Goal: Task Accomplishment & Management: Use online tool/utility

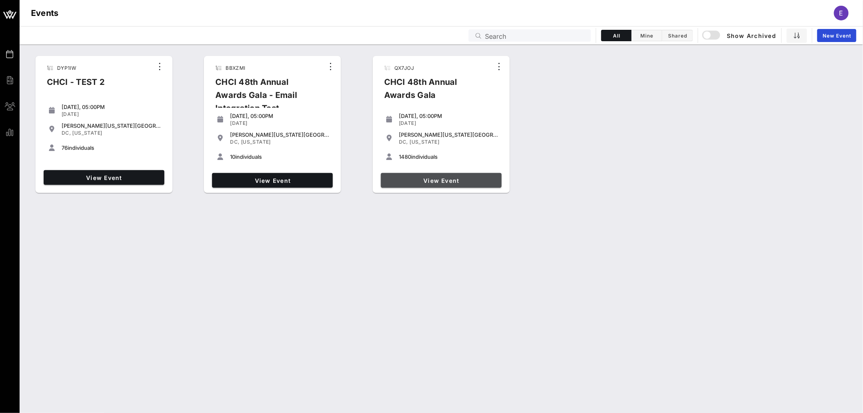
click at [442, 182] on span "View Event" at bounding box center [441, 180] width 114 height 7
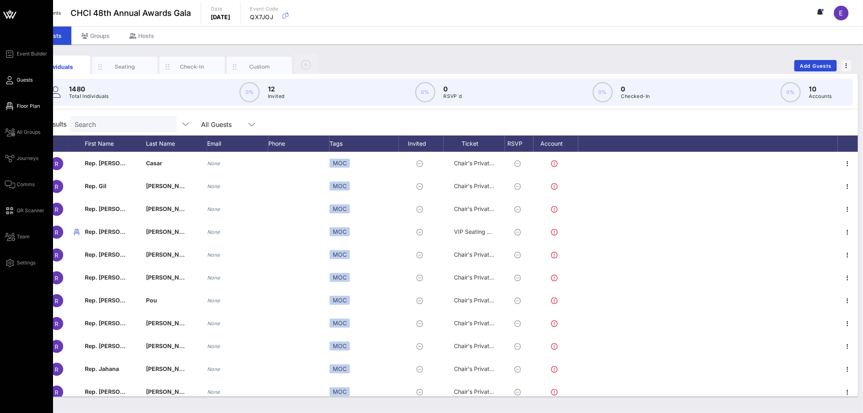
click at [31, 103] on span "Floor Plan" at bounding box center [28, 105] width 23 height 7
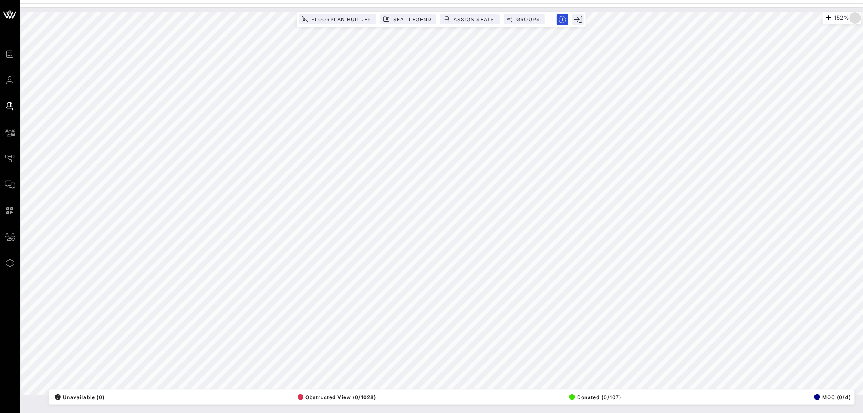
click at [854, 18] on icon "button" at bounding box center [855, 18] width 10 height 10
click at [357, 23] on button "Floorplan Builder" at bounding box center [336, 19] width 77 height 11
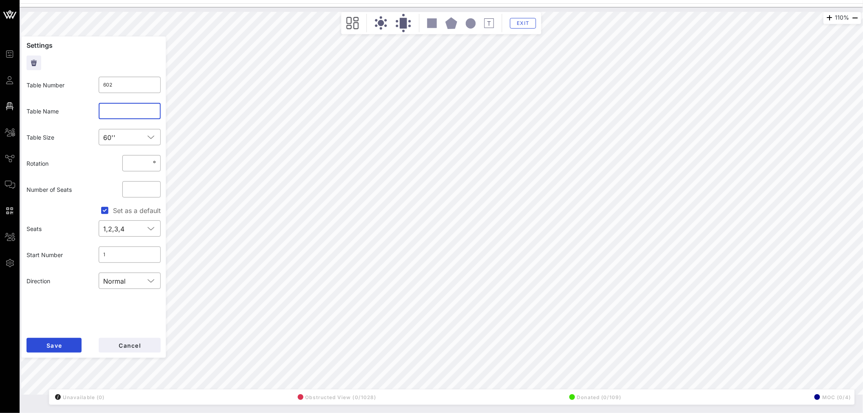
click at [116, 109] on input "text" at bounding box center [130, 110] width 53 height 13
type input "NEA 2"
click at [73, 346] on button "Save" at bounding box center [53, 345] width 55 height 15
click at [123, 111] on input "text" at bounding box center [130, 110] width 53 height 13
type input "NEA 1"
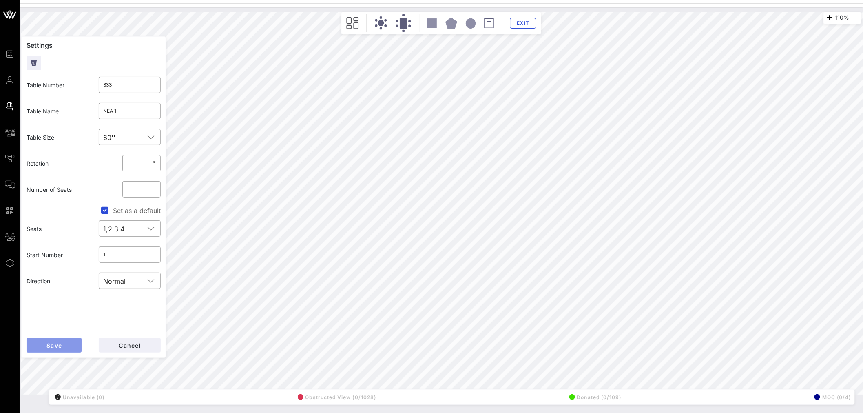
click at [57, 346] on span "Save" at bounding box center [54, 345] width 16 height 7
click at [132, 111] on input "text" at bounding box center [130, 110] width 53 height 13
type input "JPMorgan Chase"
click at [63, 346] on button "Save" at bounding box center [53, 345] width 55 height 15
type input "130"
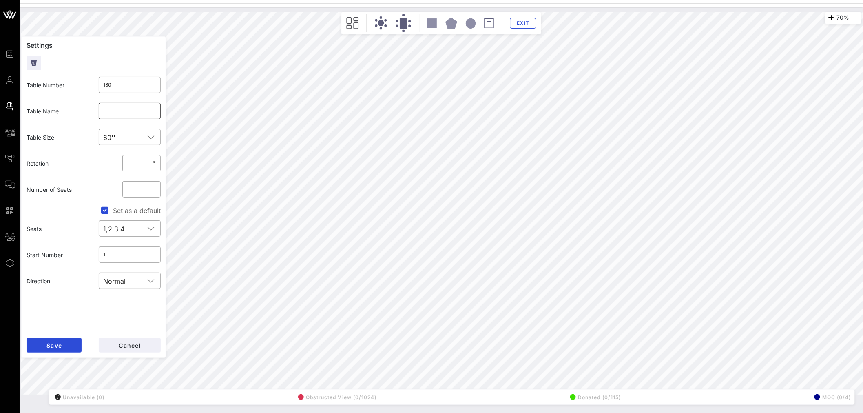
click at [133, 111] on input "text" at bounding box center [130, 110] width 53 height 13
type input "CVS Health"
click at [72, 344] on button "Save" at bounding box center [53, 345] width 55 height 15
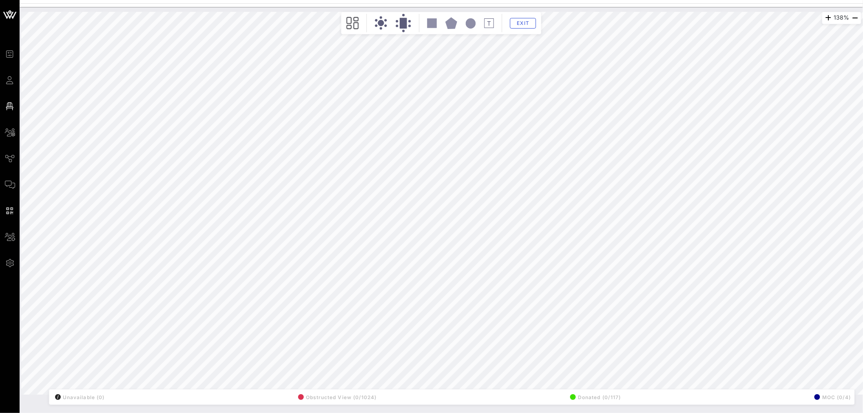
click at [110, 170] on div "138% Floorplan Builder Seat Legend Assign Seats Groups Exit All Reserved Shared…" at bounding box center [441, 203] width 840 height 382
click at [107, 170] on div "138% Floorplan Builder Seat Legend Assign Seats Groups Exit All Reserved Shared…" at bounding box center [441, 203] width 840 height 382
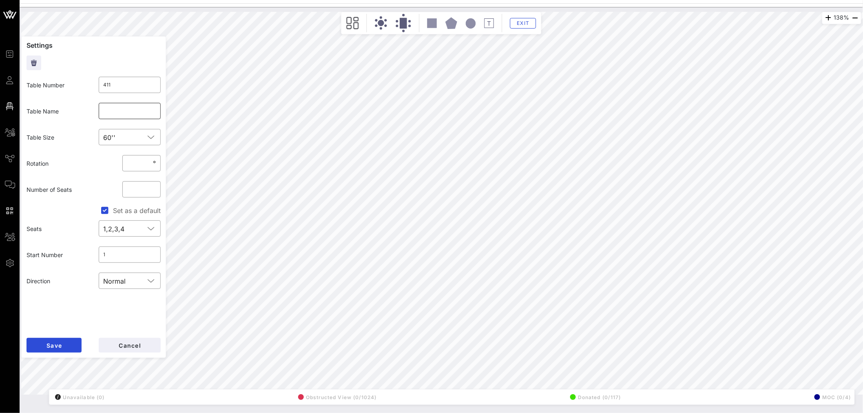
click at [106, 111] on input "text" at bounding box center [130, 110] width 53 height 13
type input "SEIA"
click at [65, 344] on button "Save" at bounding box center [53, 345] width 55 height 15
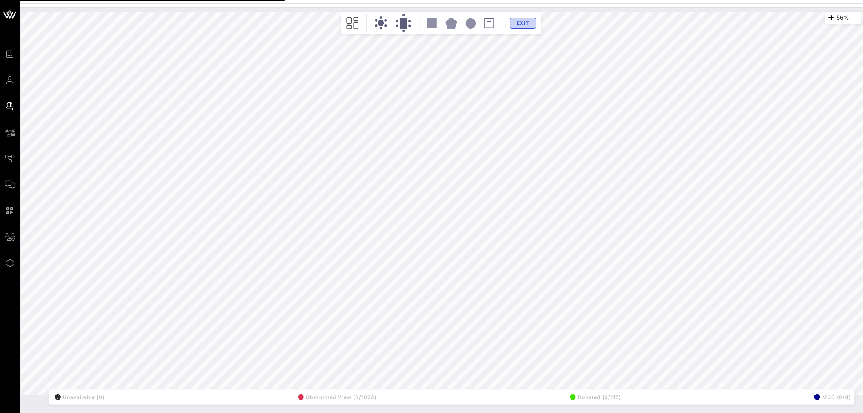
click at [527, 25] on span "Exit" at bounding box center [522, 23] width 15 height 6
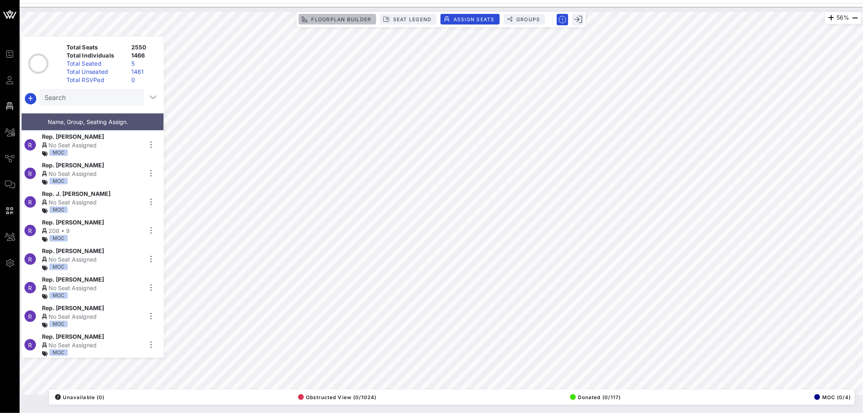
click at [366, 17] on span "Floorplan Builder" at bounding box center [341, 19] width 60 height 6
click at [0, 0] on icon at bounding box center [0, 0] width 0 height 0
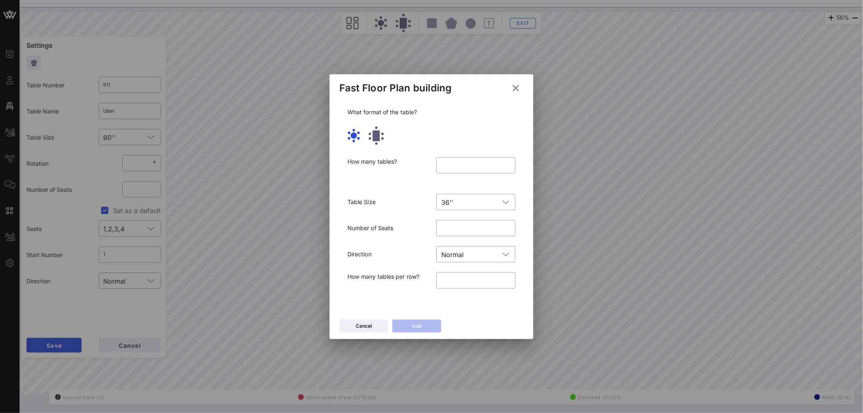
click at [516, 87] on icon at bounding box center [516, 87] width 12 height 11
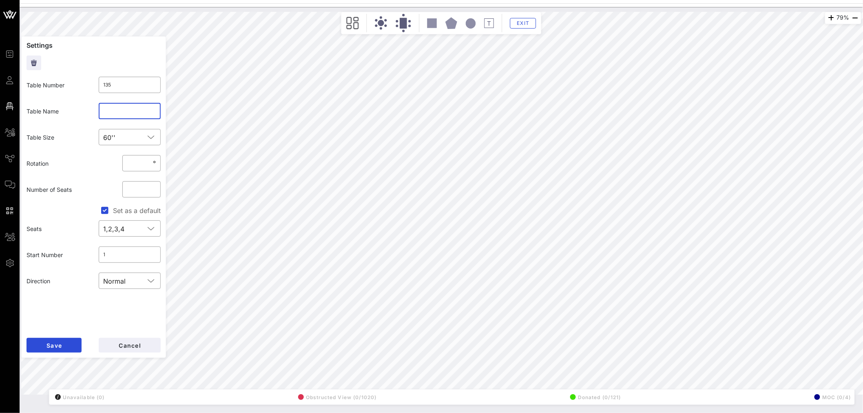
click at [127, 109] on input "text" at bounding box center [130, 110] width 53 height 13
type input "United Airlines"
click at [68, 341] on button "Save" at bounding box center [53, 345] width 55 height 15
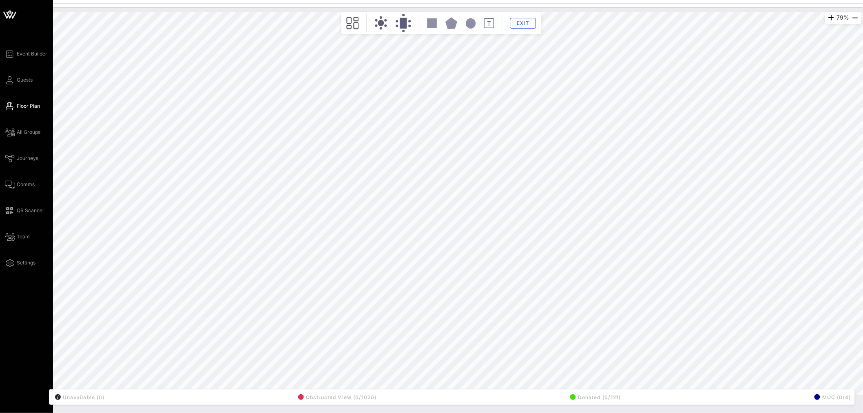
click at [155, 117] on div "79% Floorplan Builder Seat Legend Assign Seats Groups Exit All Reserved Shared …" at bounding box center [441, 203] width 840 height 382
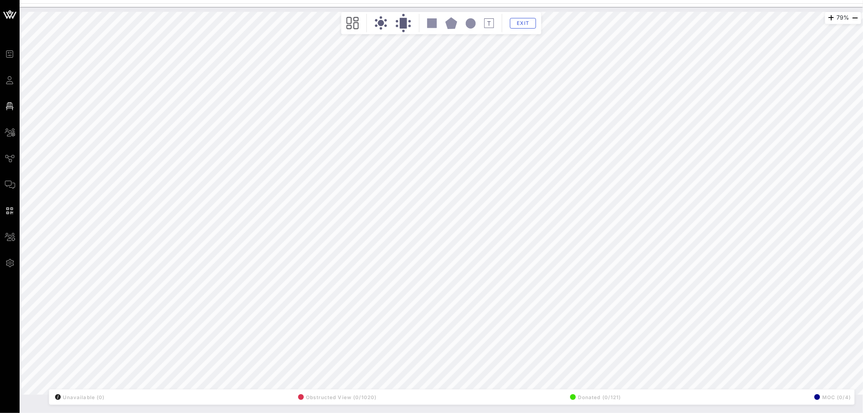
click at [158, 51] on div "79% Floorplan Builder Seat Legend Assign Seats Groups Exit All Reserved Shared …" at bounding box center [441, 203] width 840 height 382
click at [159, 55] on div "79% Floorplan Builder Seat Legend Assign Seats Groups Exit All Reserved Shared …" at bounding box center [441, 203] width 840 height 382
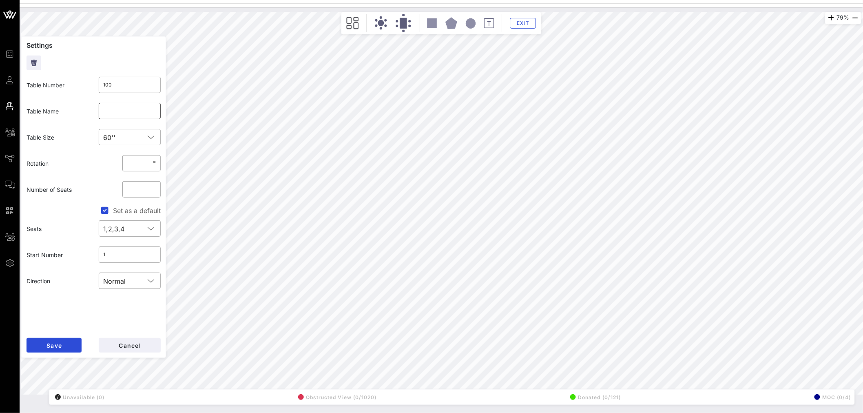
click at [127, 112] on input "text" at bounding box center [130, 110] width 53 height 13
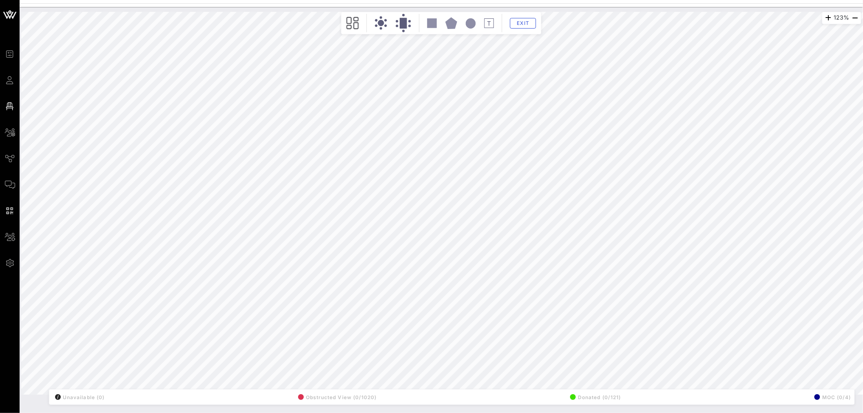
click at [133, 50] on div "123% Floorplan Builder Seat Legend Assign Seats Groups Exit All Reserved Shared…" at bounding box center [441, 203] width 840 height 382
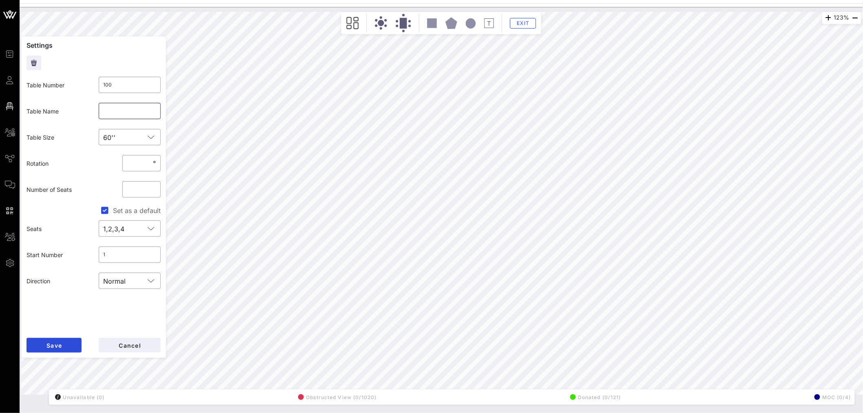
click at [128, 112] on input "text" at bounding box center [130, 110] width 53 height 13
type input "DNC"
click at [62, 347] on span "Save" at bounding box center [54, 345] width 16 height 7
click at [126, 112] on input "text" at bounding box center [130, 110] width 53 height 13
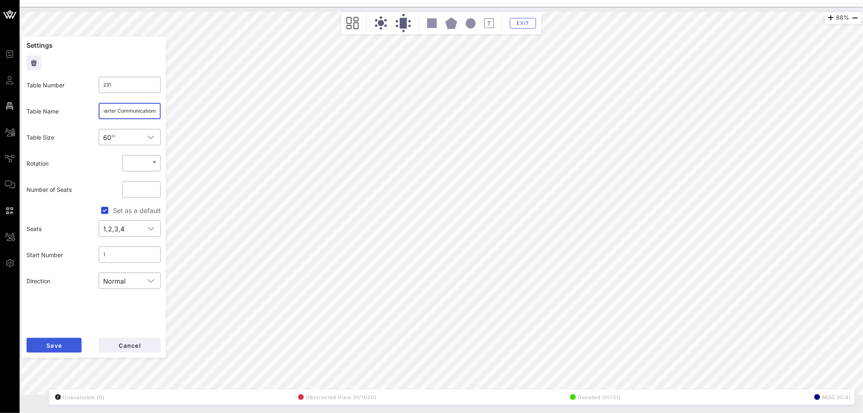
type input "Charter Communications"
click at [56, 340] on button "Save" at bounding box center [53, 345] width 55 height 15
click at [117, 112] on input "text" at bounding box center [130, 110] width 53 height 13
type input "DaVita"
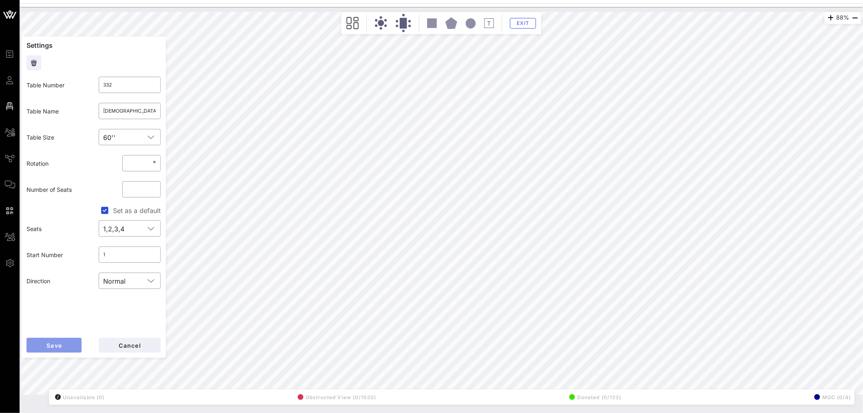
click at [69, 343] on button "Save" at bounding box center [53, 345] width 55 height 15
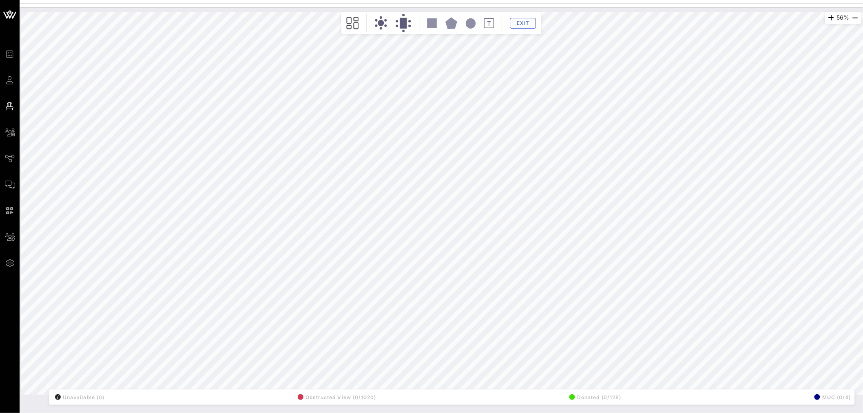
click at [57, 296] on div "56% Floorplan Builder Seat Legend Assign Seats Groups Exit All Reserved Shared …" at bounding box center [441, 203] width 840 height 382
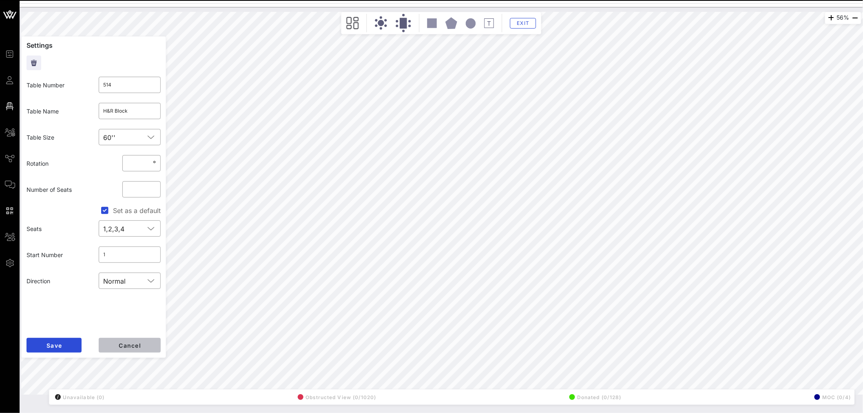
click at [136, 349] on button "Cancel" at bounding box center [130, 345] width 62 height 15
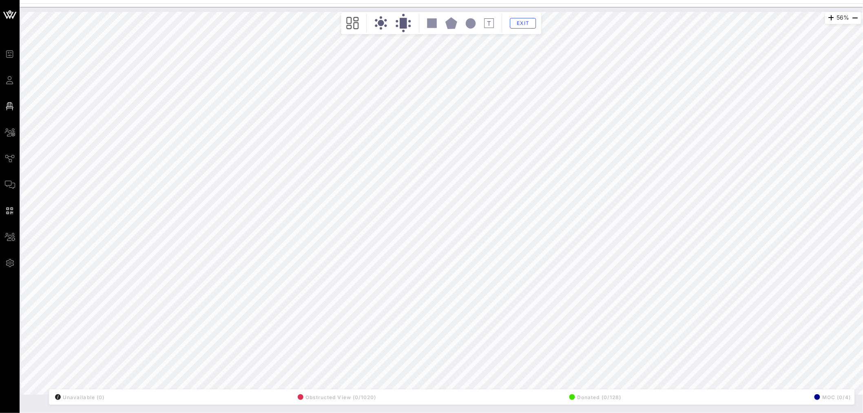
click at [113, 309] on div "56% Floorplan Builder Seat Legend Assign Seats Groups Exit All Reserved Shared …" at bounding box center [441, 203] width 840 height 382
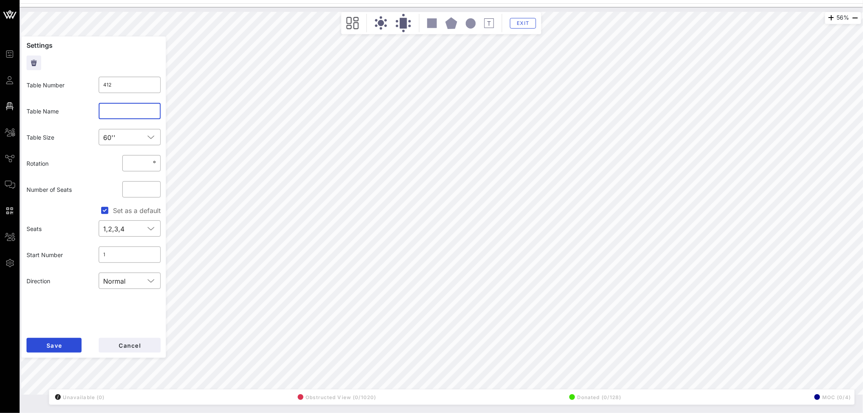
click at [116, 108] on input "text" at bounding box center [130, 110] width 53 height 13
type input "l"
type input "Albertson Companies"
click at [71, 349] on button "Save" at bounding box center [53, 345] width 55 height 15
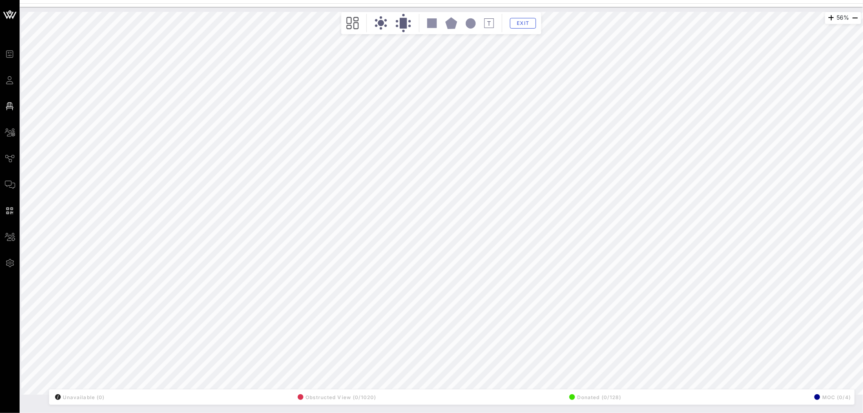
click at [121, 112] on div "56% Floorplan Builder Seat Legend Assign Seats Groups Exit All Reserved Shared …" at bounding box center [441, 203] width 840 height 382
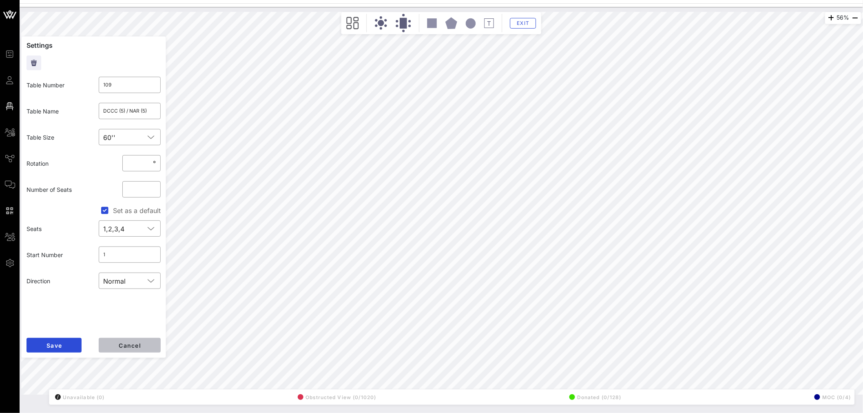
click at [139, 345] on span "Cancel" at bounding box center [129, 345] width 23 height 7
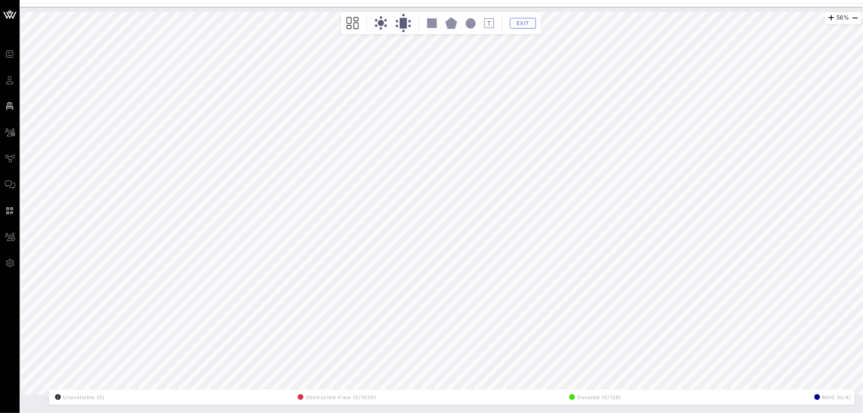
click at [153, 359] on div "56% Floorplan Builder Seat Legend Assign Seats Groups Exit All Reserved Shared …" at bounding box center [441, 203] width 840 height 382
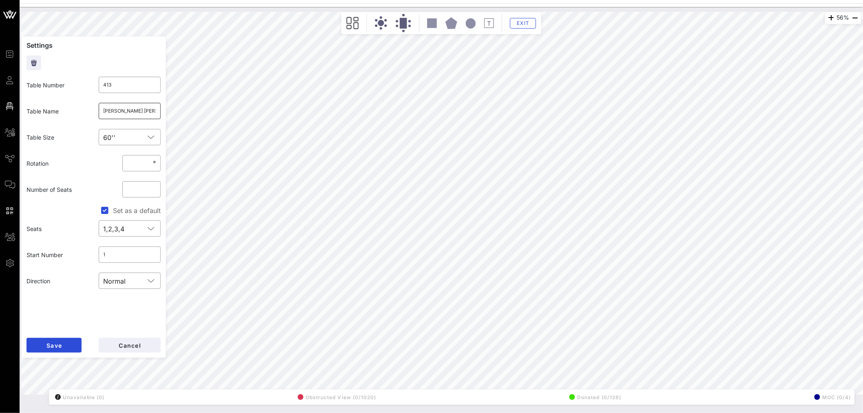
click at [137, 107] on input "Forbes Tates (5)/ NADA (5)" at bounding box center [130, 110] width 53 height 13
drag, startPoint x: 124, startPoint y: 109, endPoint x: 119, endPoint y: 110, distance: 5.4
click at [119, 110] on input "Forbes Tates (5)/ NADA (5)" at bounding box center [130, 110] width 53 height 13
click at [118, 109] on input "Forbes Tates (5)/ NADA (5)" at bounding box center [130, 110] width 53 height 13
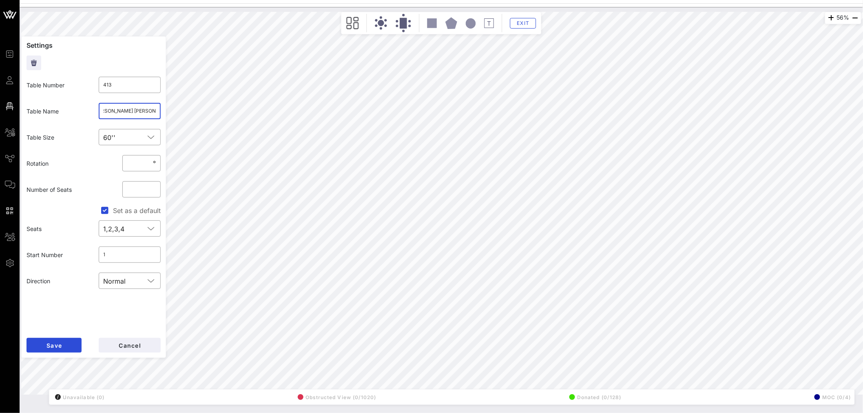
scroll to position [0, 0]
drag, startPoint x: 124, startPoint y: 108, endPoint x: 84, endPoint y: 110, distance: 40.0
click at [84, 110] on div "Table Name ​ Forbes Tates (5)/ NADA (5)" at bounding box center [94, 111] width 144 height 26
click at [123, 107] on input "AFCM (5)/ NADA (5)" at bounding box center [130, 110] width 53 height 13
click at [109, 109] on input "AFCM (5)/ NADA (5)" at bounding box center [130, 110] width 53 height 13
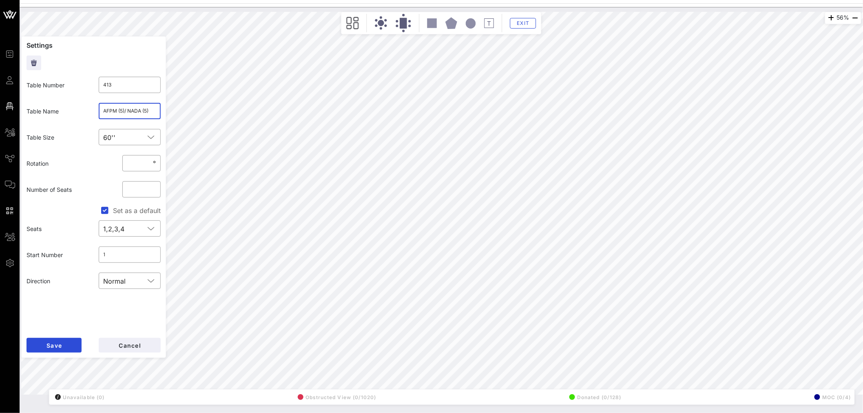
click at [123, 111] on input "AFPM (5)/ NADA (5)" at bounding box center [130, 110] width 53 height 13
drag, startPoint x: 117, startPoint y: 109, endPoint x: 74, endPoint y: 109, distance: 42.8
click at [74, 109] on div "Table Name ​ AFPM (5)/ NADA (5)" at bounding box center [94, 111] width 144 height 26
type input "Forbes Tate (5)/ NADA (5)"
click at [65, 344] on button "Save" at bounding box center [53, 345] width 55 height 15
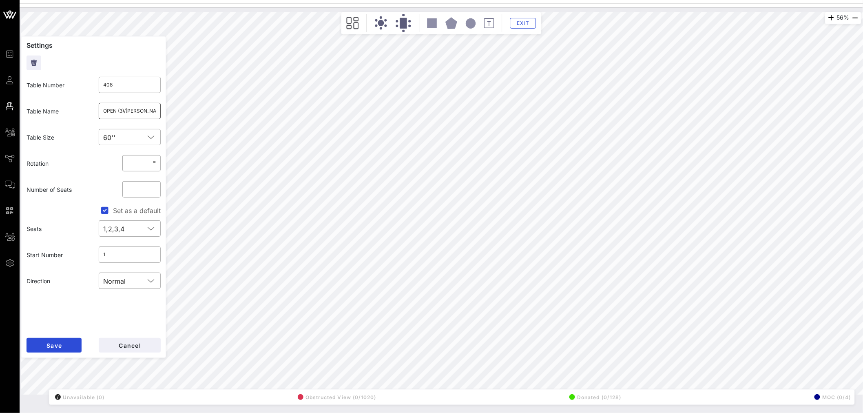
click at [121, 110] on input "OPEN (3)/Matson (3)/ March of Dimes (2)/ National Beer Wholesales Association (…" at bounding box center [130, 110] width 53 height 13
click at [124, 110] on input "AFPM (03)/Matson (3)/ March of Dimes (2)/ National Beer Wholesales Association …" at bounding box center [130, 110] width 53 height 13
click at [131, 110] on input "OPEN (1)/ AFPM (2)/Matson (3)/ March of Dimes (2)/ National Beer Wholesales Ass…" at bounding box center [130, 110] width 53 height 13
type input "OPEN (1)/ AFPM (2)/Matson (3)/ March of Dimes (2)/ National Beer Wholesales Ass…"
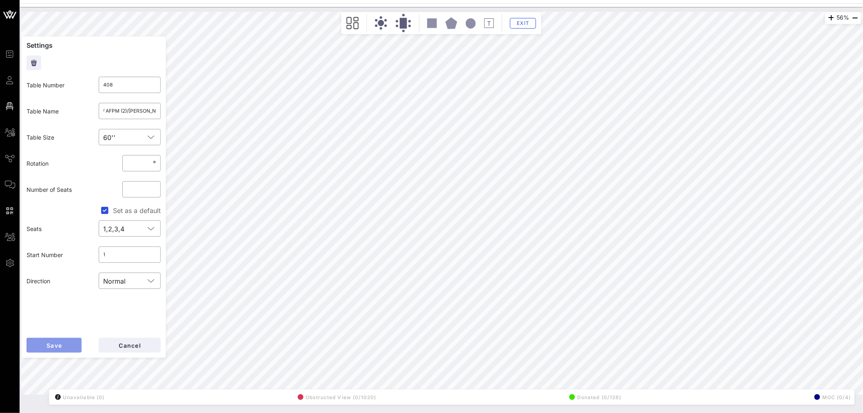
scroll to position [0, 0]
click at [57, 345] on span "Save" at bounding box center [54, 345] width 16 height 7
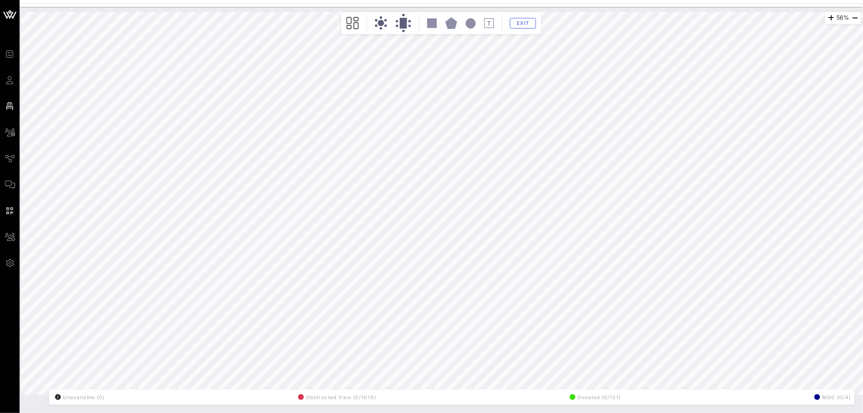
click at [161, 170] on div "56% Floorplan Builder Seat Legend Assign Seats Groups Exit All Reserved Shared …" at bounding box center [441, 203] width 840 height 382
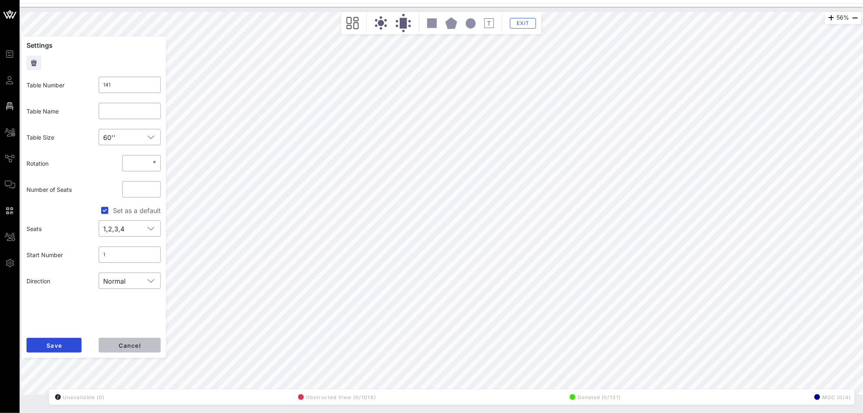
click at [132, 348] on button "Cancel" at bounding box center [130, 345] width 62 height 15
click at [123, 110] on input "text" at bounding box center [130, 110] width 53 height 13
type input "E"
drag, startPoint x: 135, startPoint y: 108, endPoint x: 165, endPoint y: 109, distance: 29.4
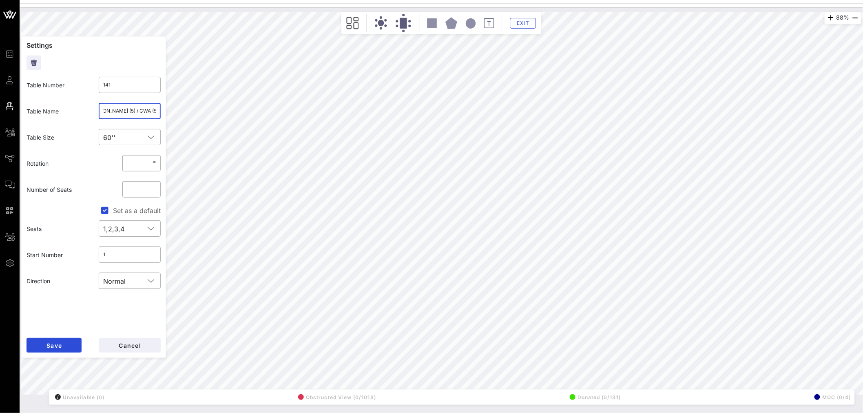
click at [138, 109] on input "End Citizens United (5) / CWA (5)" at bounding box center [130, 110] width 53 height 13
click at [150, 109] on input "End Citizens United (5) / HOLD- CWA (5)" at bounding box center [130, 110] width 53 height 13
type input "End Citizens United (5) / HOLD - CWA (5)"
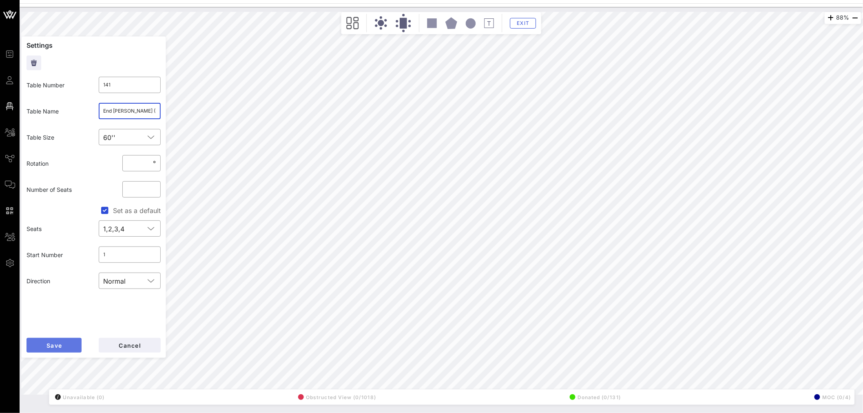
click at [62, 343] on button "Save" at bounding box center [53, 345] width 55 height 15
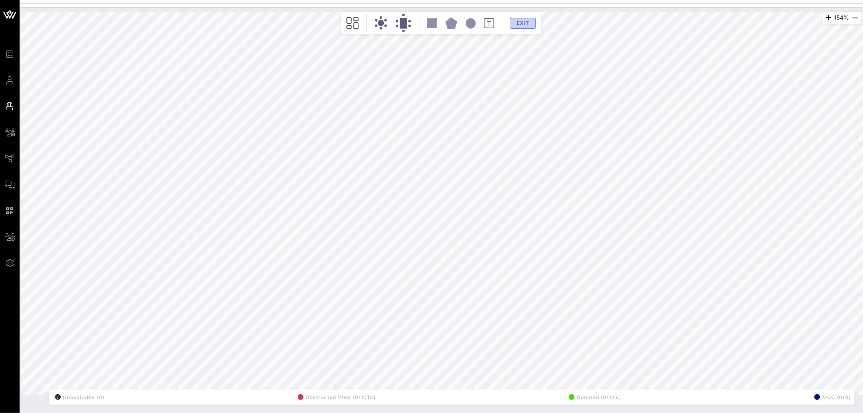
click at [532, 21] on button "Exit" at bounding box center [523, 23] width 26 height 11
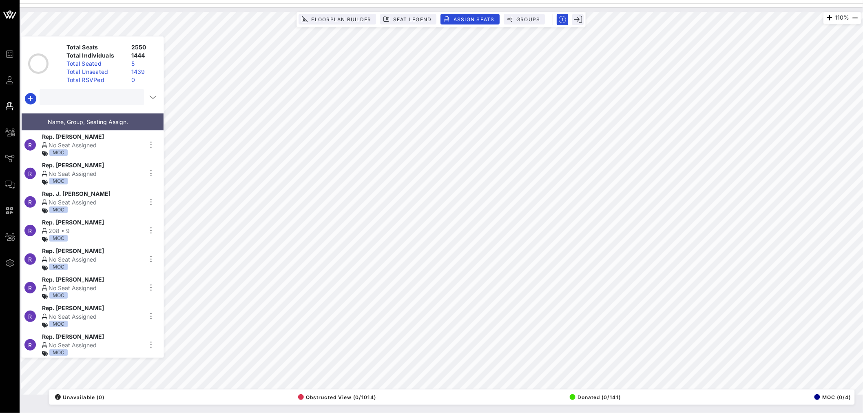
click at [66, 99] on input "text" at bounding box center [90, 97] width 93 height 11
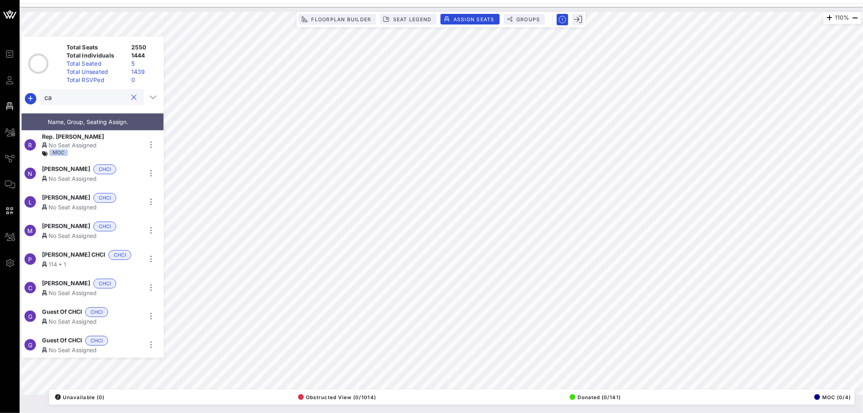
type input "c"
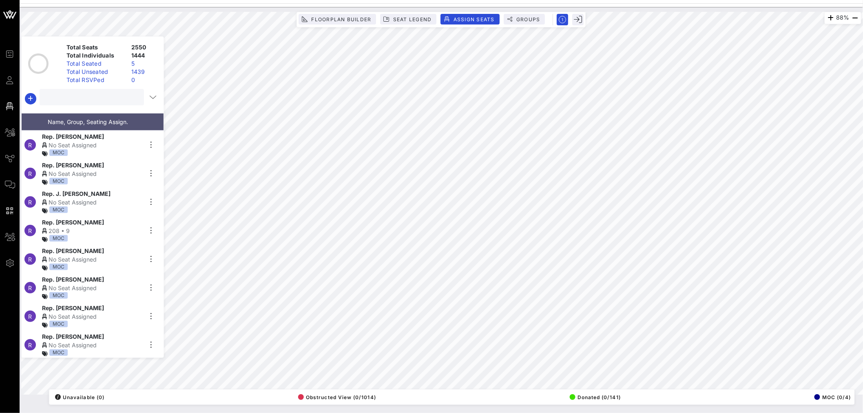
click at [80, 97] on input "text" at bounding box center [90, 97] width 93 height 11
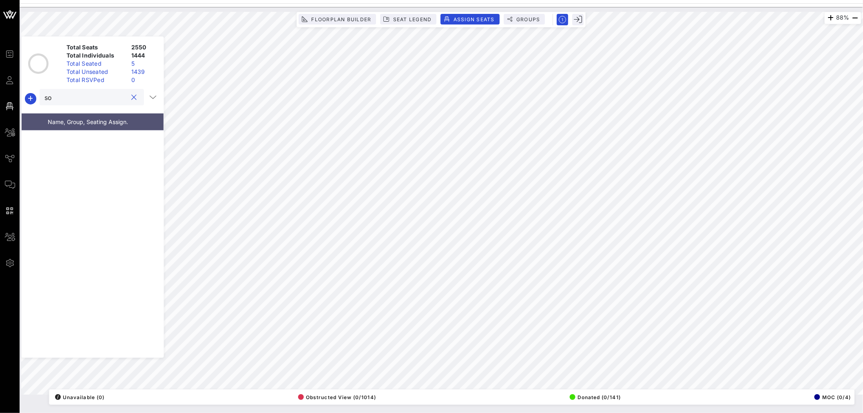
type input "s"
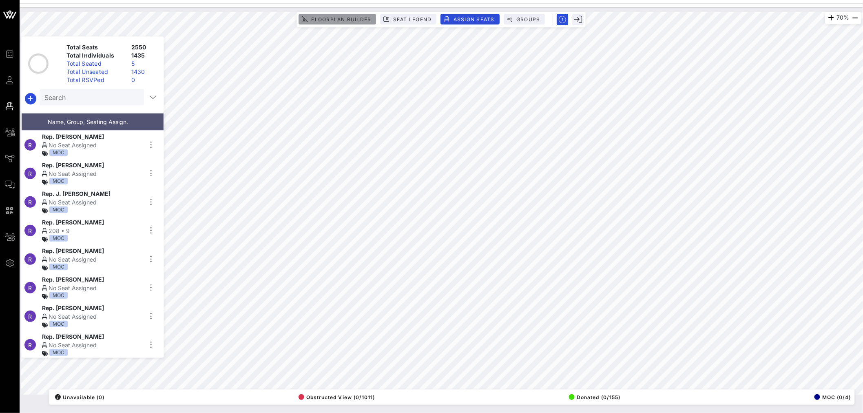
click at [332, 22] on span "Floorplan Builder" at bounding box center [341, 19] width 60 height 6
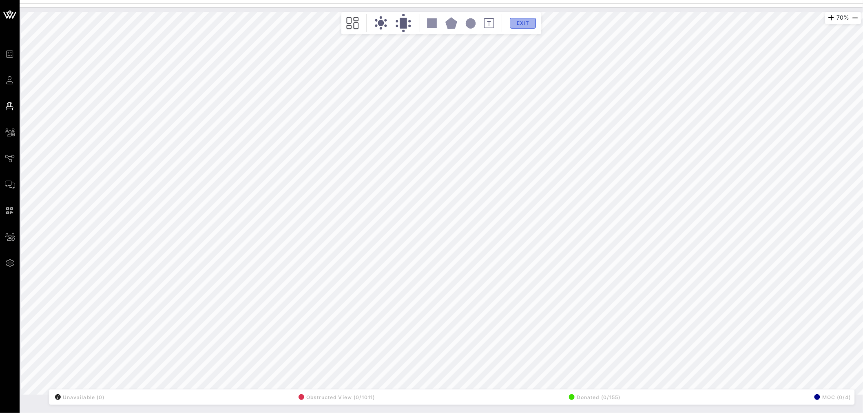
click at [530, 22] on span "Exit" at bounding box center [522, 23] width 15 height 6
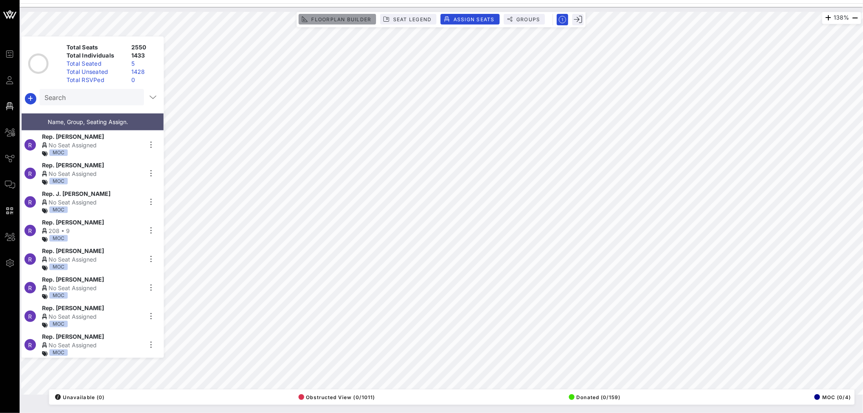
click at [343, 14] on button "Floorplan Builder" at bounding box center [336, 19] width 77 height 11
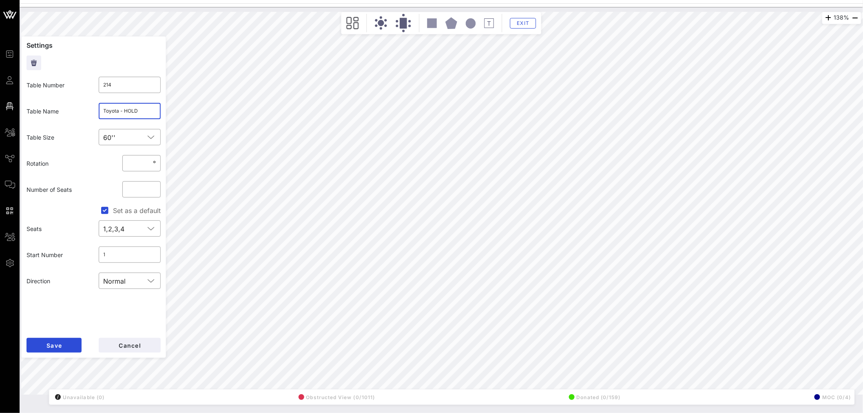
drag, startPoint x: 140, startPoint y: 110, endPoint x: 133, endPoint y: 109, distance: 7.4
click at [133, 109] on input "Toyota - HOLD" at bounding box center [130, 110] width 53 height 13
click at [137, 113] on input "Toyota - HO" at bounding box center [130, 110] width 53 height 13
type input "Toyota"
click at [52, 344] on span "Save" at bounding box center [54, 345] width 16 height 7
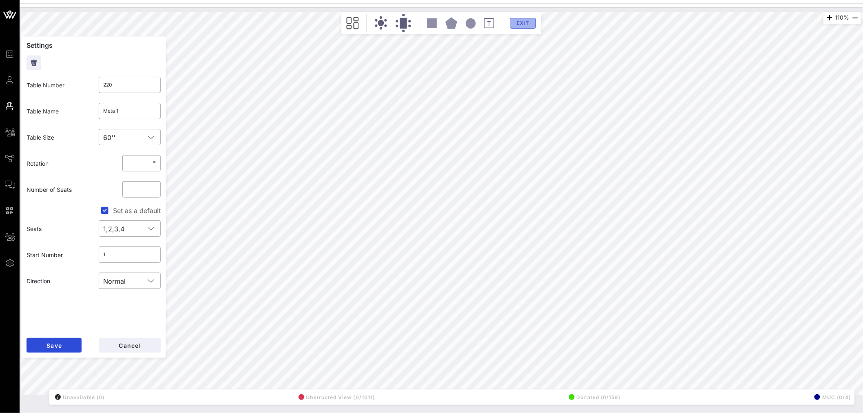
click at [525, 27] on button "Exit" at bounding box center [523, 23] width 26 height 11
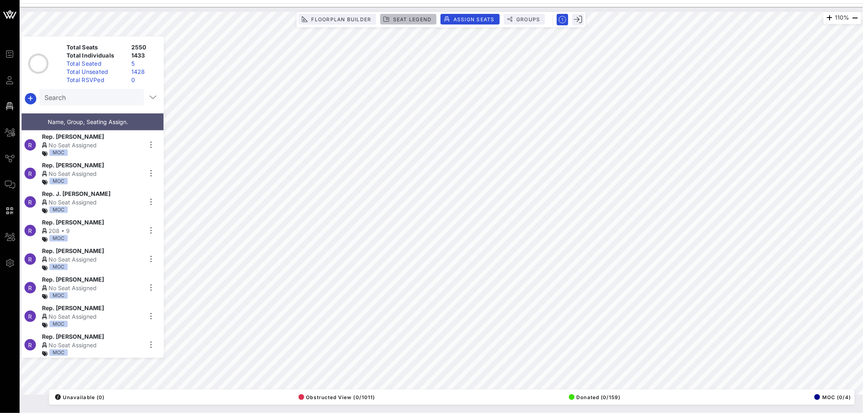
click at [413, 21] on span "Seat Legend" at bounding box center [412, 19] width 39 height 6
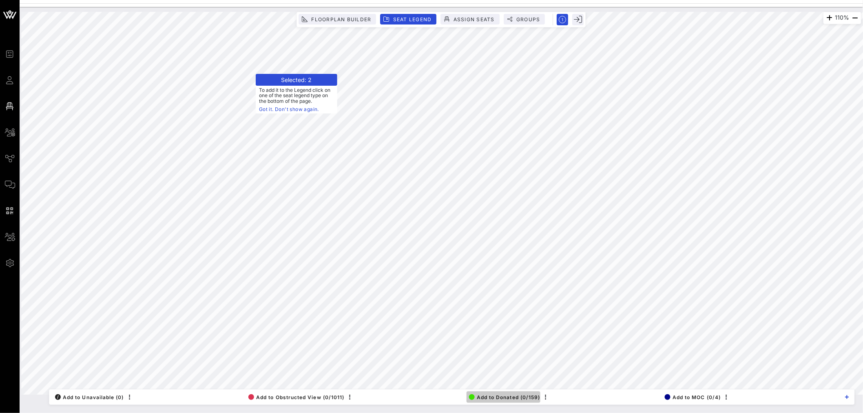
click at [498, 395] on span "Add to Donated (0/159)" at bounding box center [504, 397] width 71 height 6
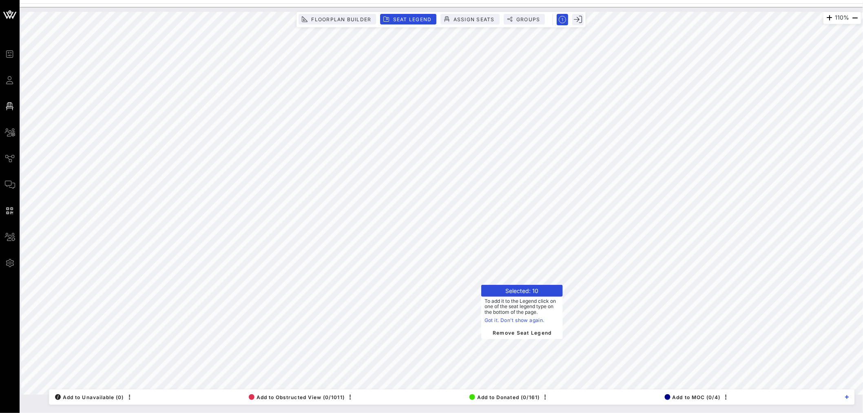
click at [514, 320] on link "Got it. Don't show again." at bounding box center [521, 320] width 75 height 8
click at [524, 302] on span "Remove Seat Legend" at bounding box center [522, 303] width 66 height 7
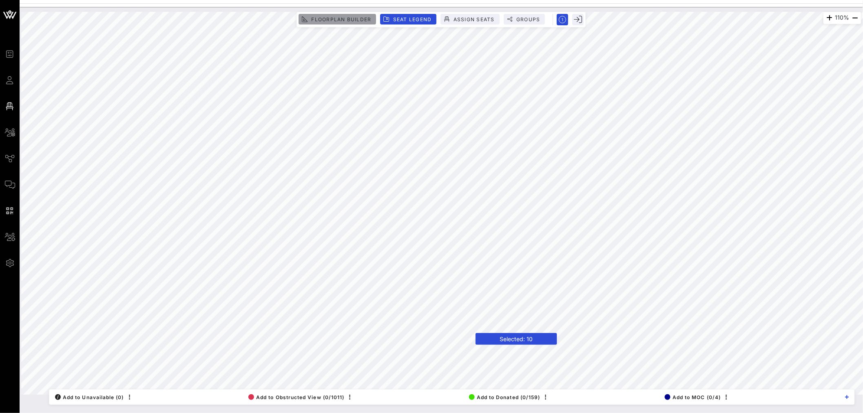
click at [339, 21] on span "Floorplan Builder" at bounding box center [341, 19] width 60 height 6
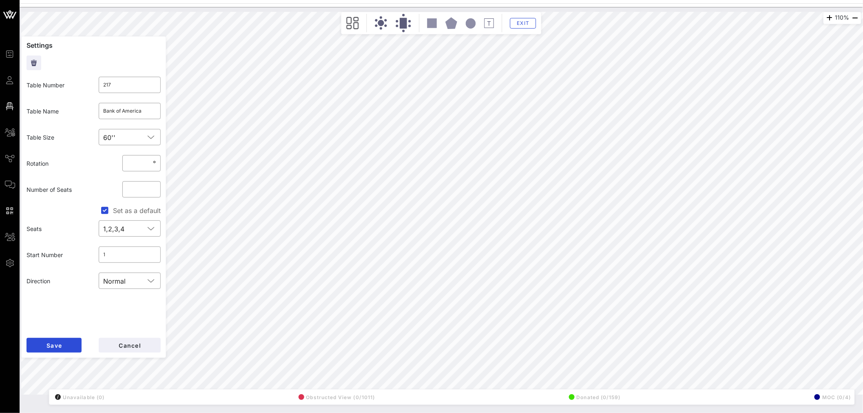
type input "213"
click at [125, 113] on input "text" at bounding box center [130, 110] width 53 height 13
type input "Bank of America"
click at [62, 346] on span "Save" at bounding box center [54, 345] width 16 height 7
click at [115, 113] on input "Bank of America" at bounding box center [130, 110] width 53 height 13
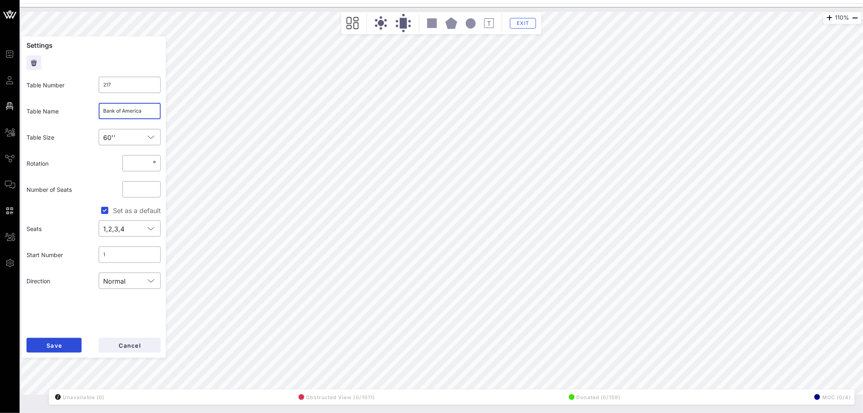
click at [115, 113] on input "Bank of America" at bounding box center [130, 110] width 53 height 13
click at [64, 342] on button "Save" at bounding box center [53, 345] width 55 height 15
type input "217"
click at [137, 344] on span "Cancel" at bounding box center [129, 345] width 23 height 7
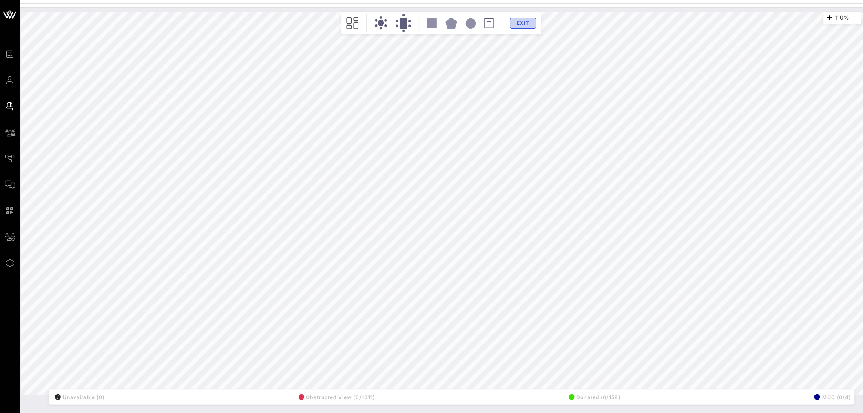
click at [521, 25] on span "Exit" at bounding box center [522, 23] width 15 height 6
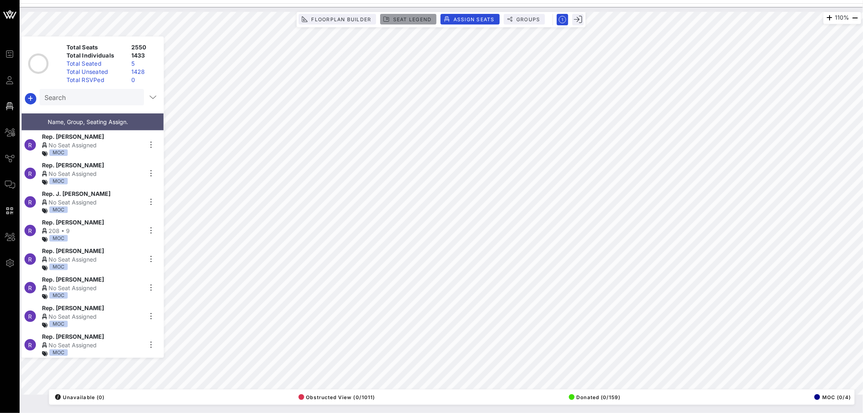
click at [414, 19] on span "Seat Legend" at bounding box center [412, 19] width 39 height 6
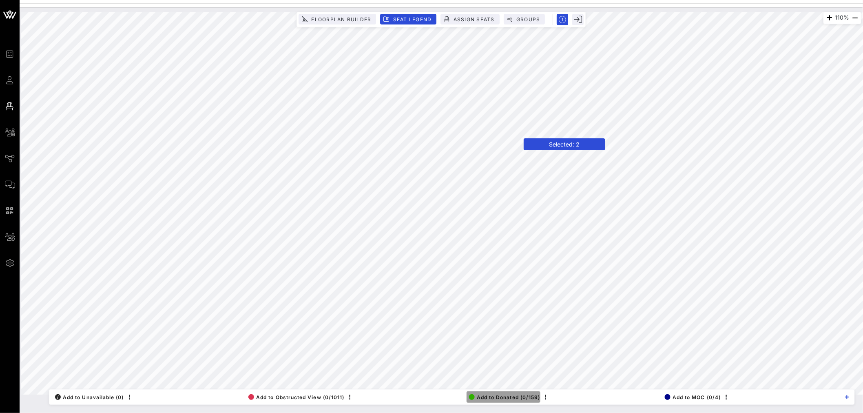
click at [494, 397] on span "Add to Donated (0/159)" at bounding box center [504, 397] width 71 height 6
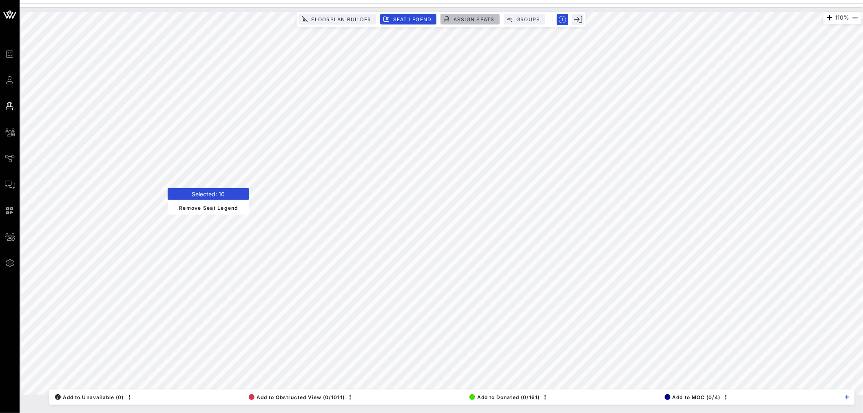
click at [474, 19] on span "Assign Seats" at bounding box center [474, 19] width 42 height 6
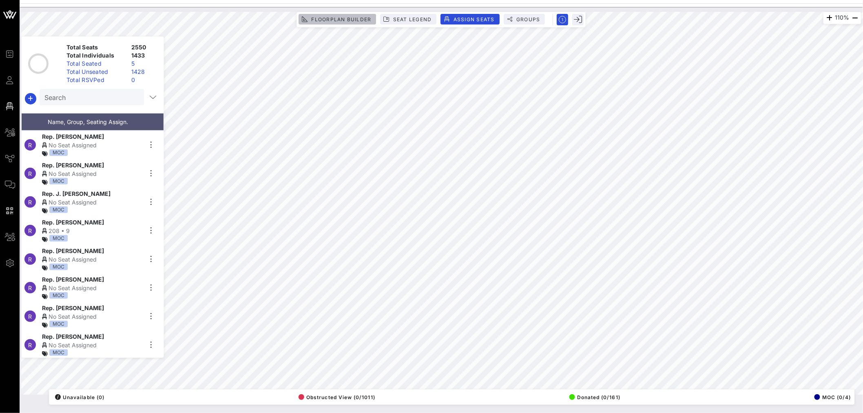
click at [340, 18] on span "Floorplan Builder" at bounding box center [341, 19] width 60 height 6
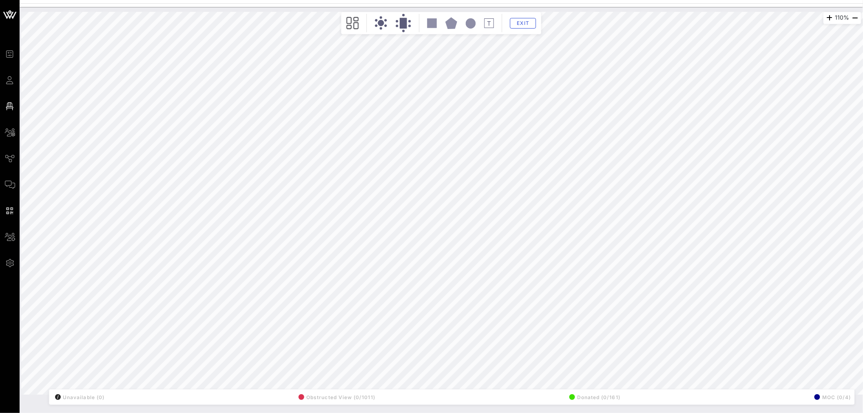
click at [226, 406] on div "110% Floorplan Builder Seat Legend Assign Seats Groups Exit All Reserved Shared…" at bounding box center [441, 210] width 843 height 406
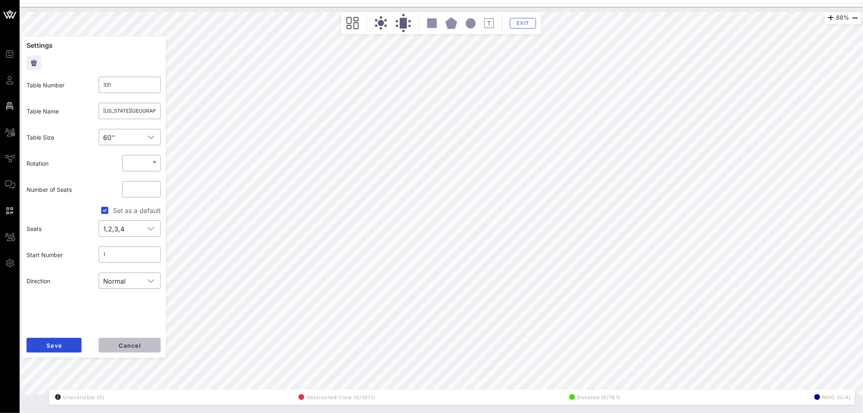
click at [121, 344] on span "Cancel" at bounding box center [129, 345] width 23 height 7
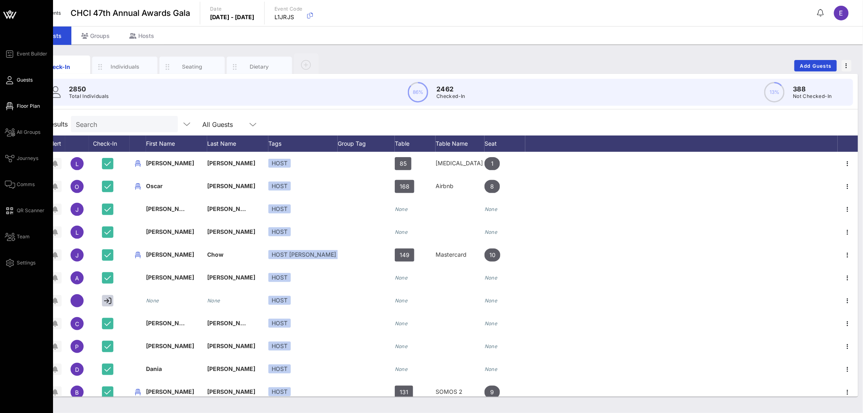
click at [23, 106] on span "Floor Plan" at bounding box center [28, 105] width 23 height 7
